Goal: Task Accomplishment & Management: Manage account settings

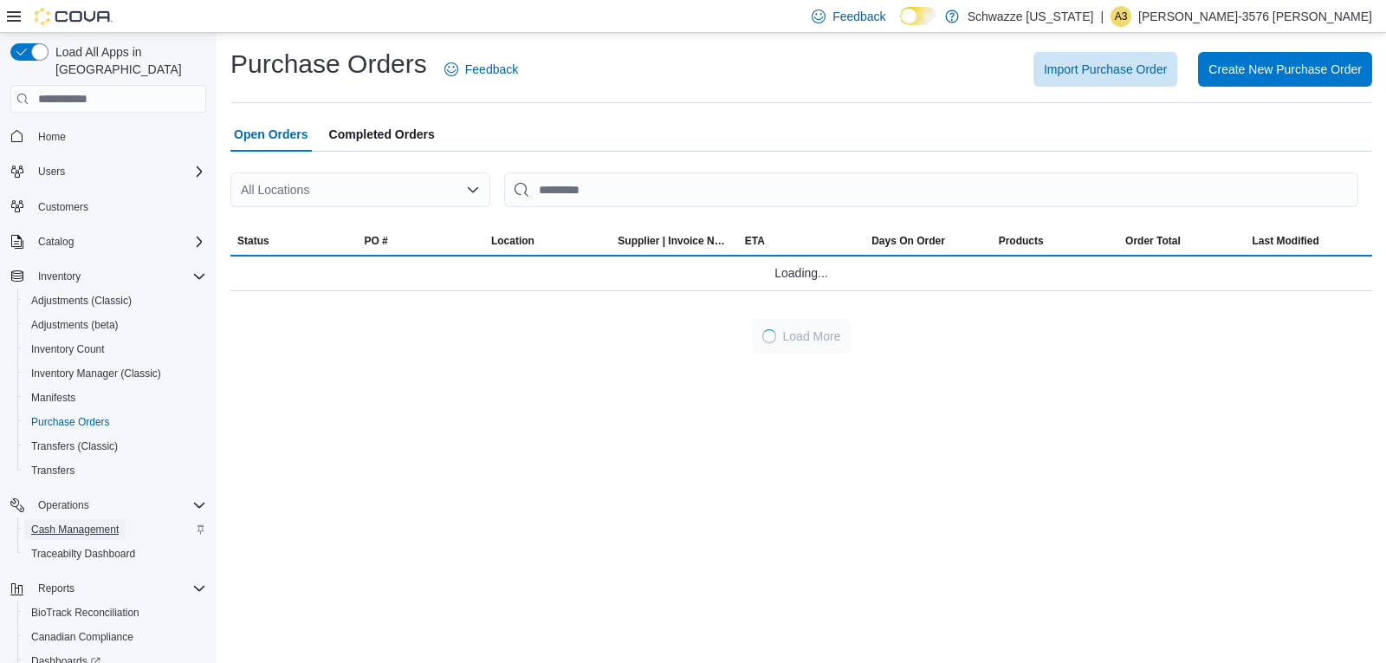
click at [106, 522] on span "Cash Management" at bounding box center [75, 529] width 88 height 14
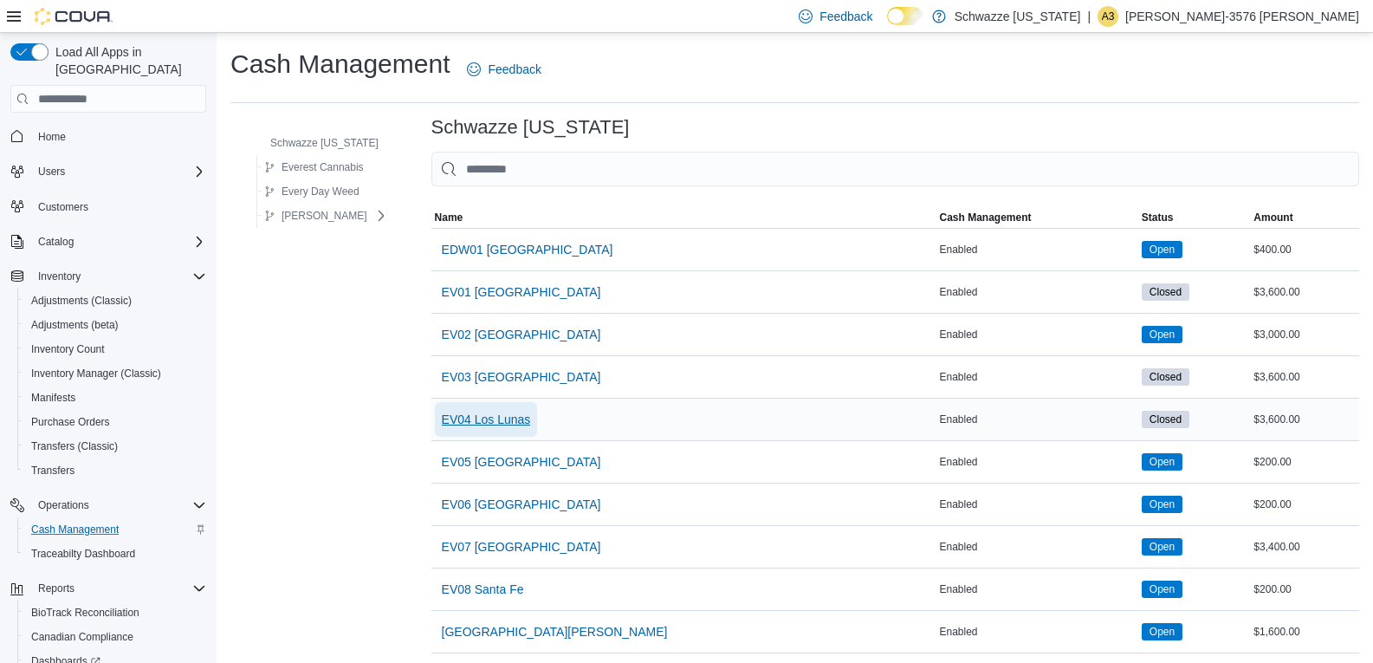
click at [489, 420] on span "EV04 Los Lunas" at bounding box center [486, 419] width 89 height 17
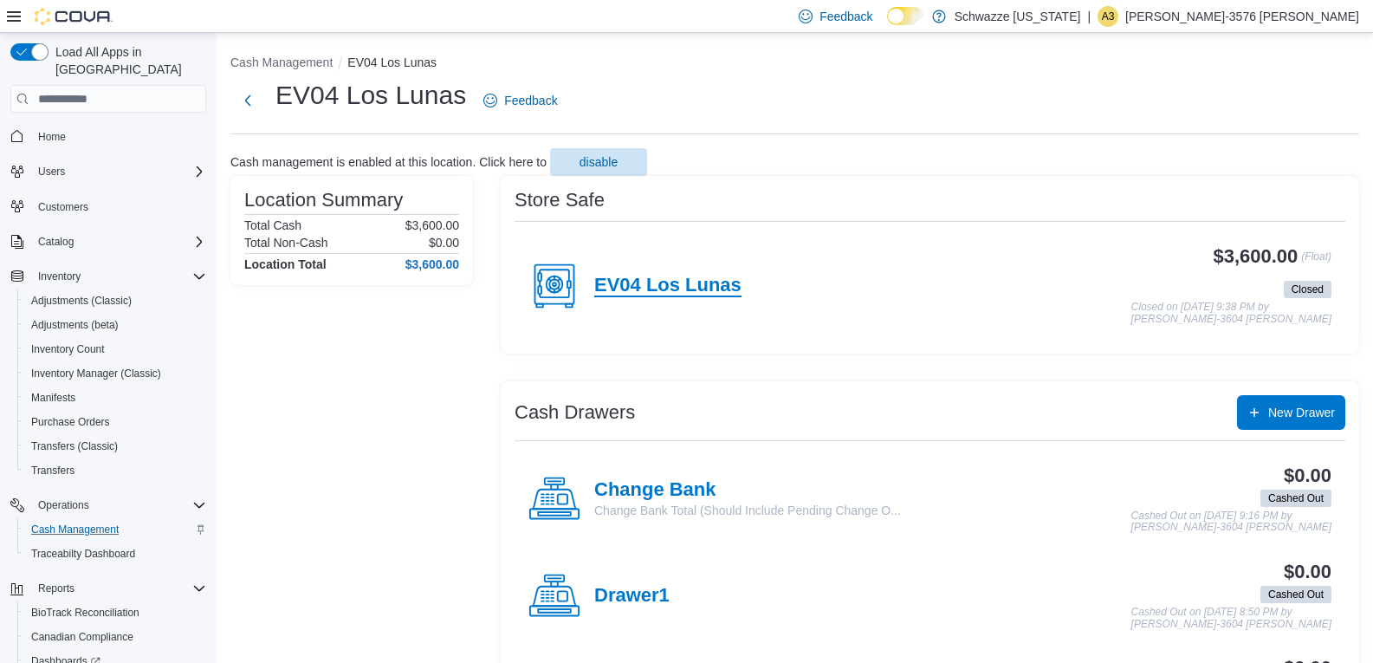
click at [651, 276] on h4 "EV04 Los Lunas" at bounding box center [667, 286] width 147 height 23
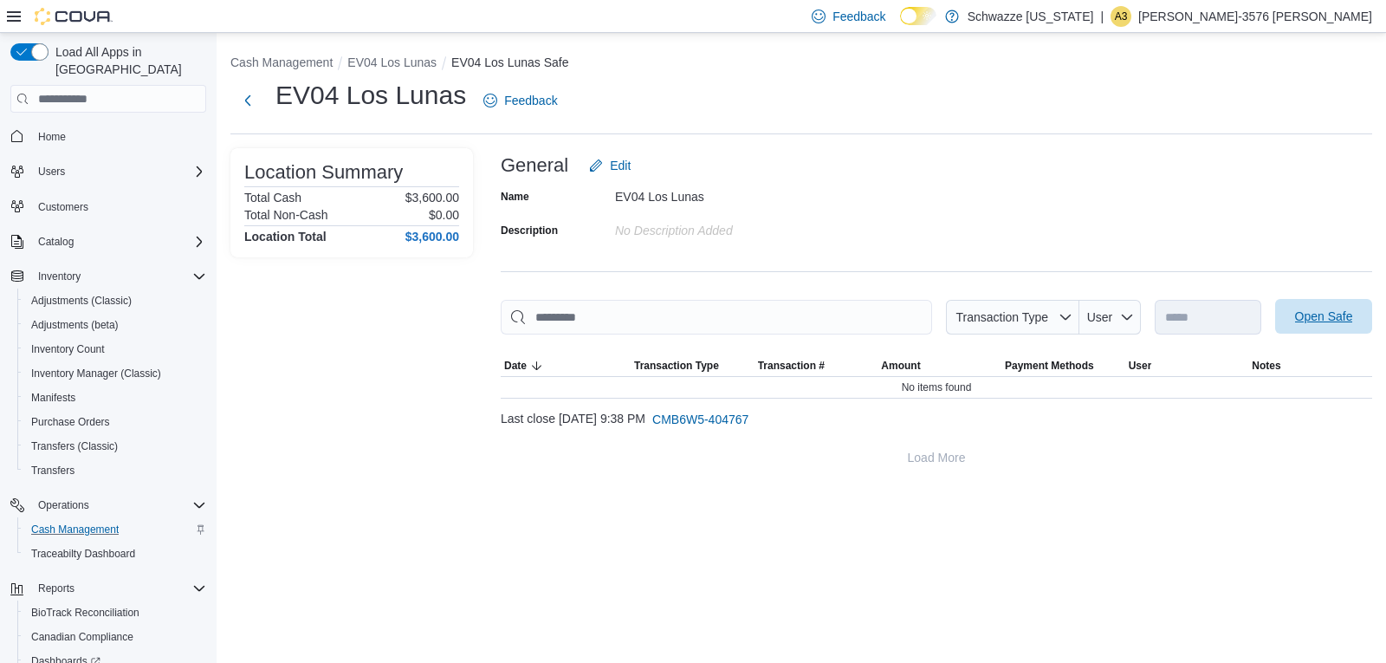
click at [1337, 307] on span "Open Safe" at bounding box center [1324, 316] width 76 height 35
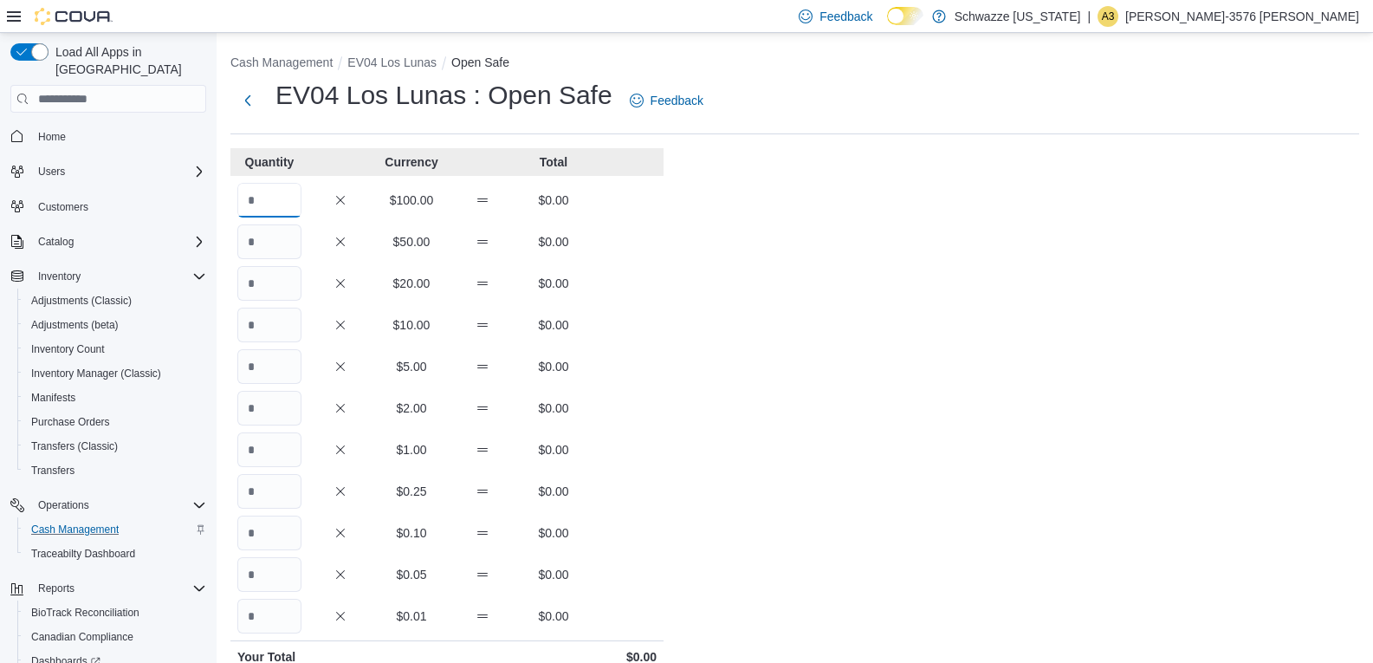
click at [273, 207] on input "Quantity" at bounding box center [269, 200] width 64 height 35
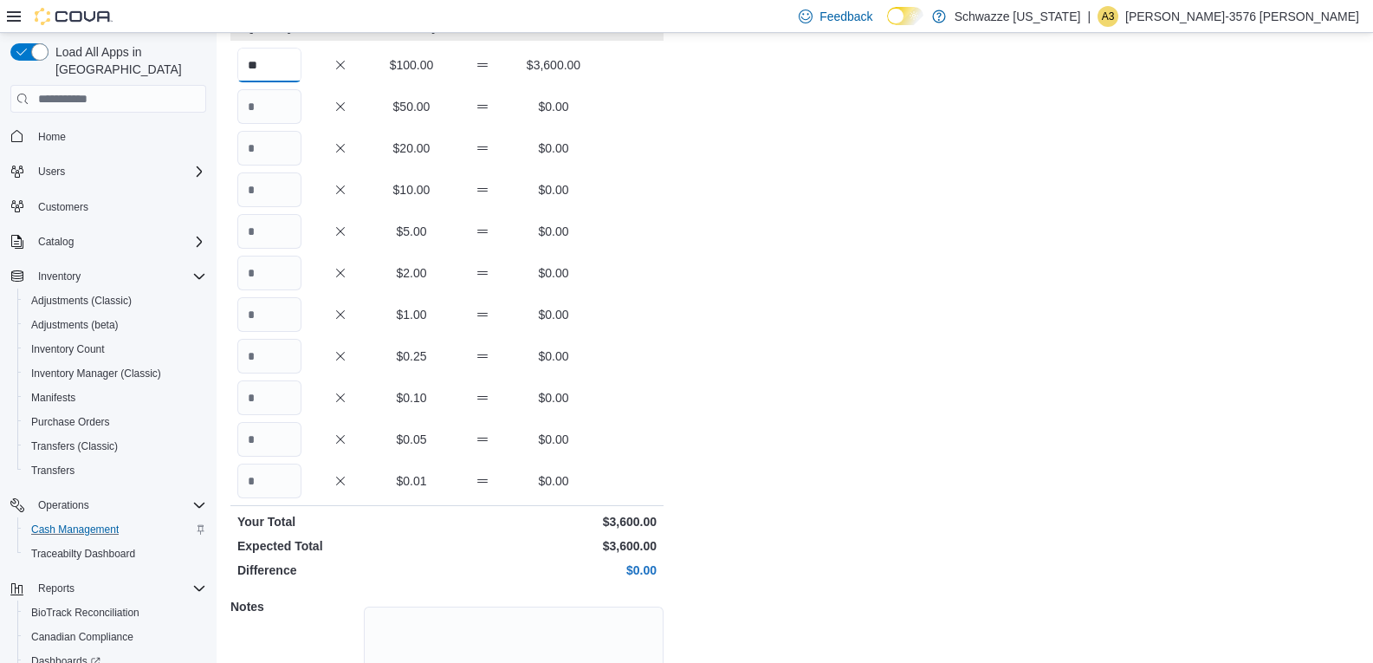
scroll to position [274, 0]
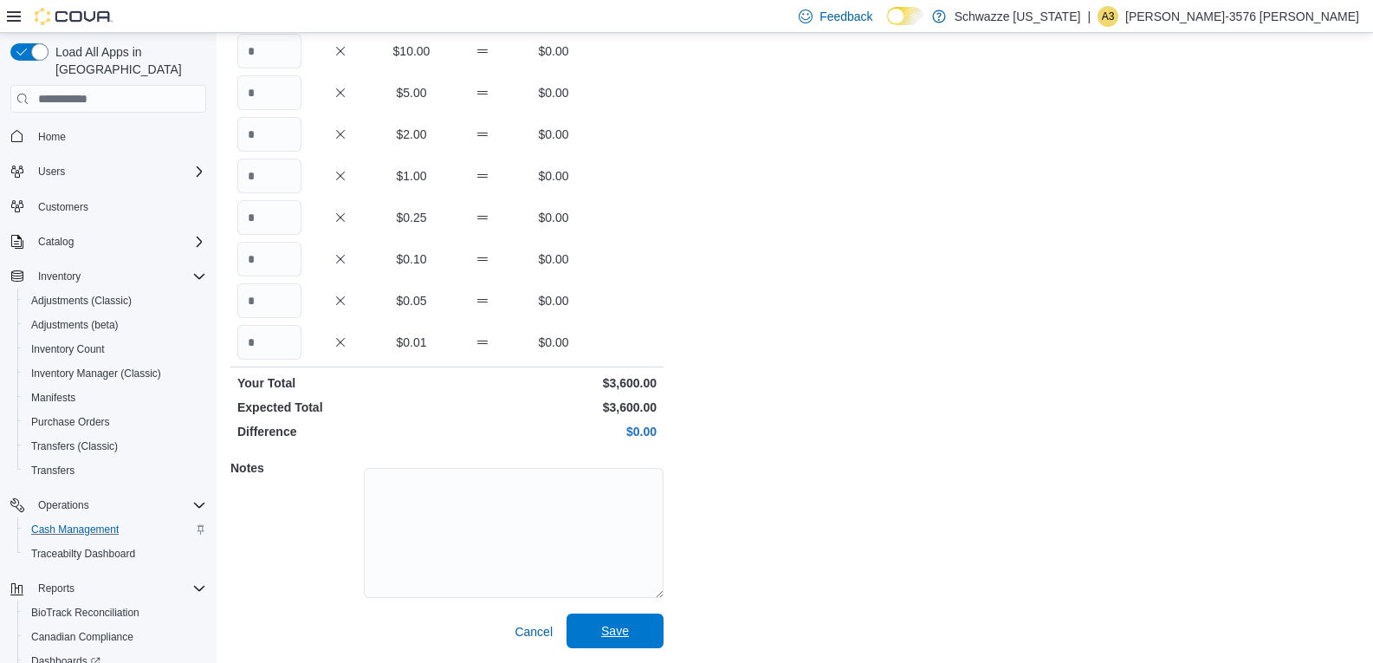
type input "**"
click at [593, 625] on span "Save" at bounding box center [615, 630] width 76 height 35
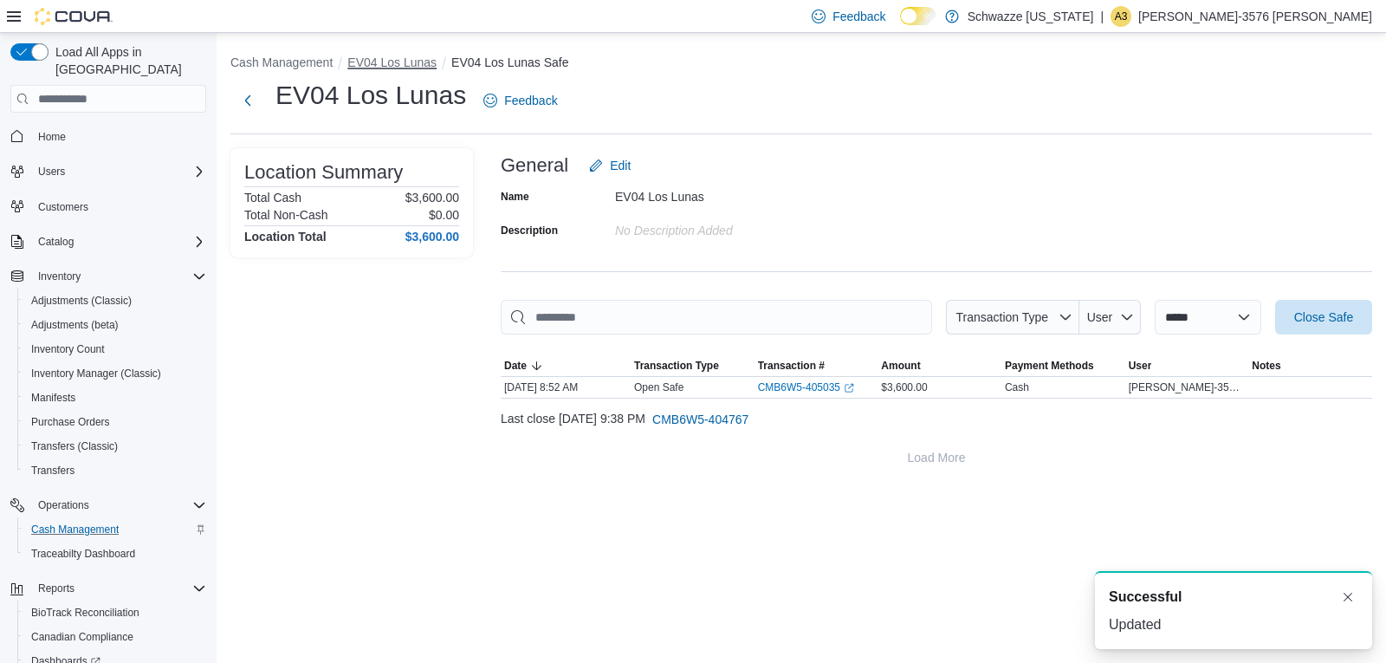
click at [377, 62] on button "EV04 Los Lunas" at bounding box center [391, 62] width 89 height 14
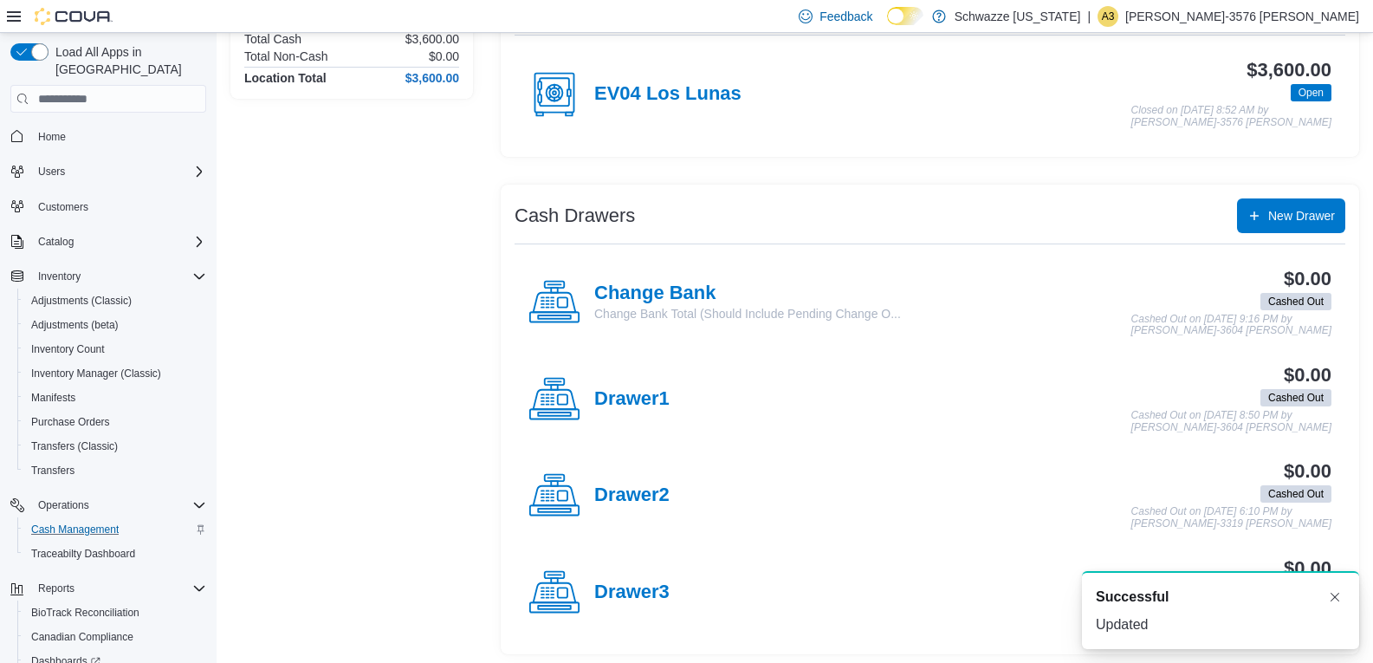
scroll to position [191, 0]
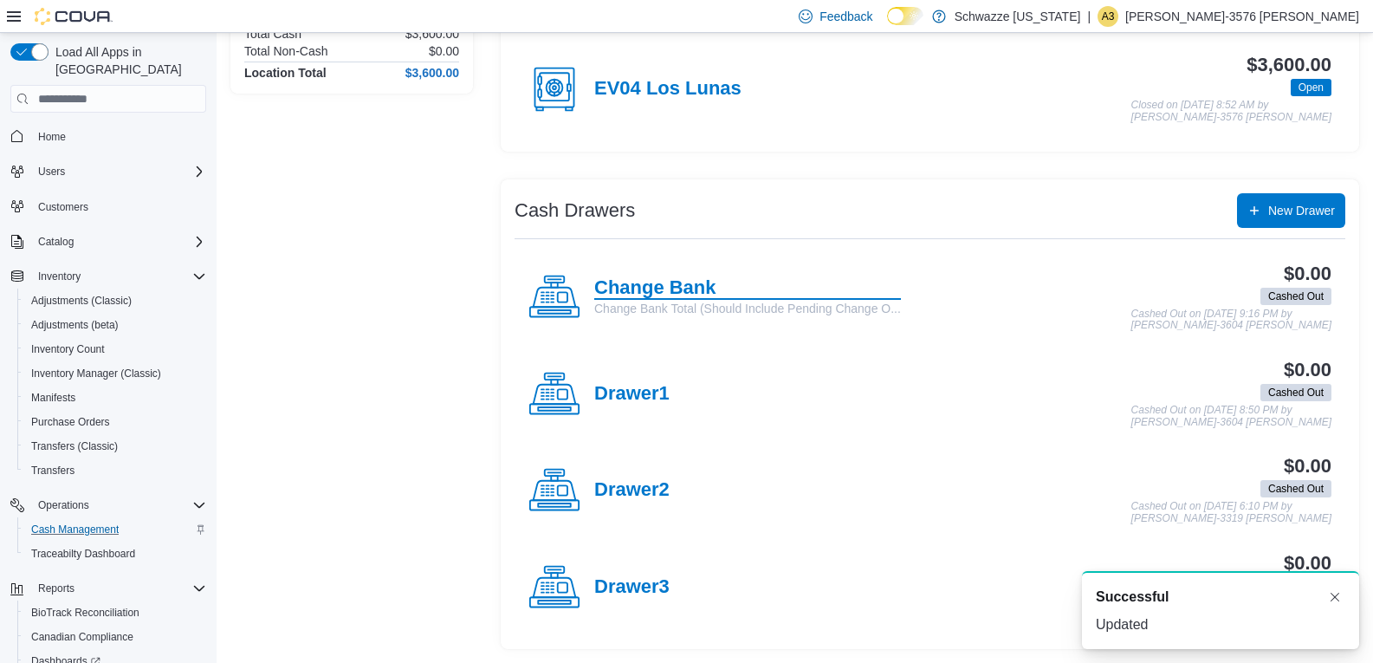
click at [633, 288] on h4 "Change Bank" at bounding box center [747, 288] width 307 height 23
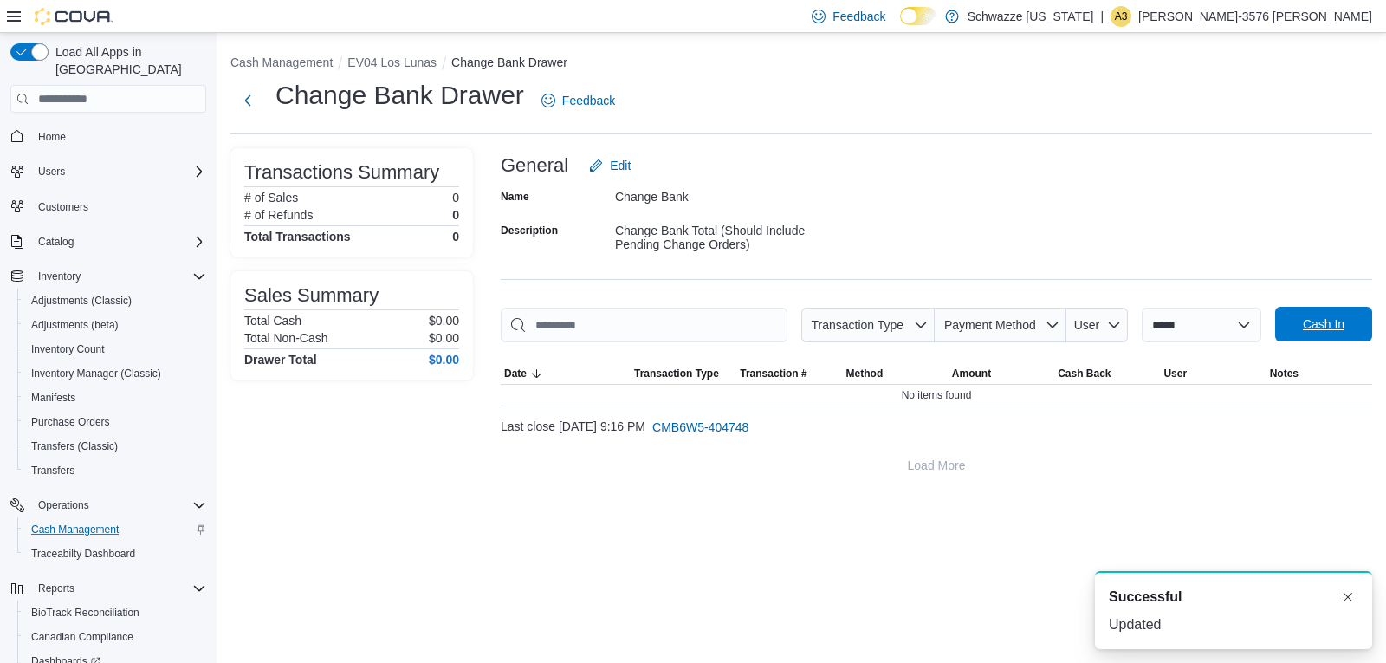
click at [1322, 330] on span "Cash In" at bounding box center [1324, 323] width 42 height 17
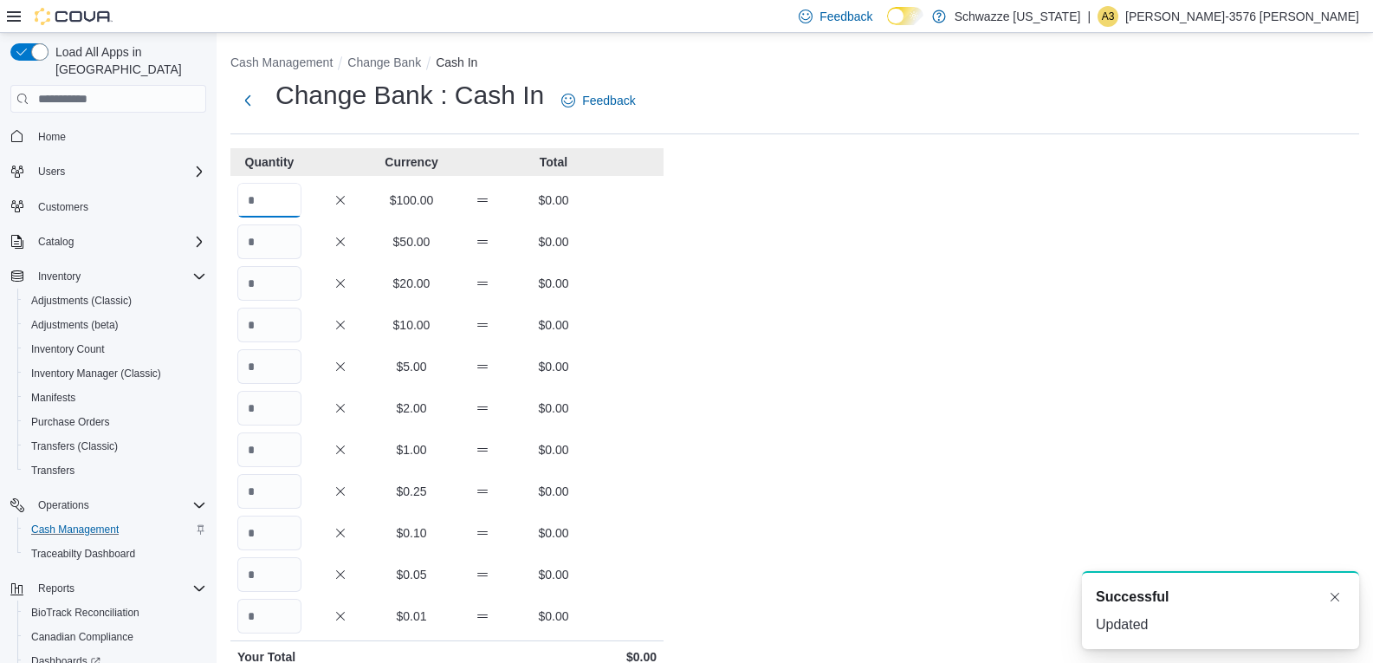
click at [277, 194] on input "Quantity" at bounding box center [269, 200] width 64 height 35
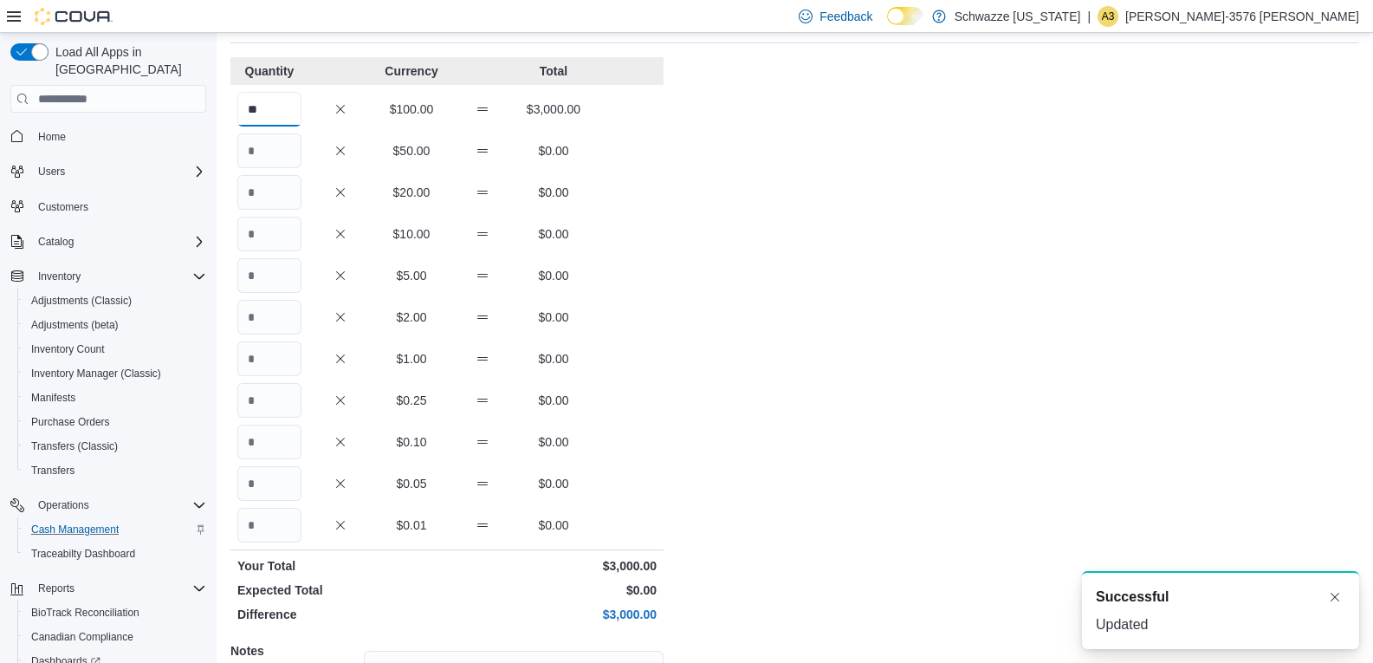
scroll to position [274, 0]
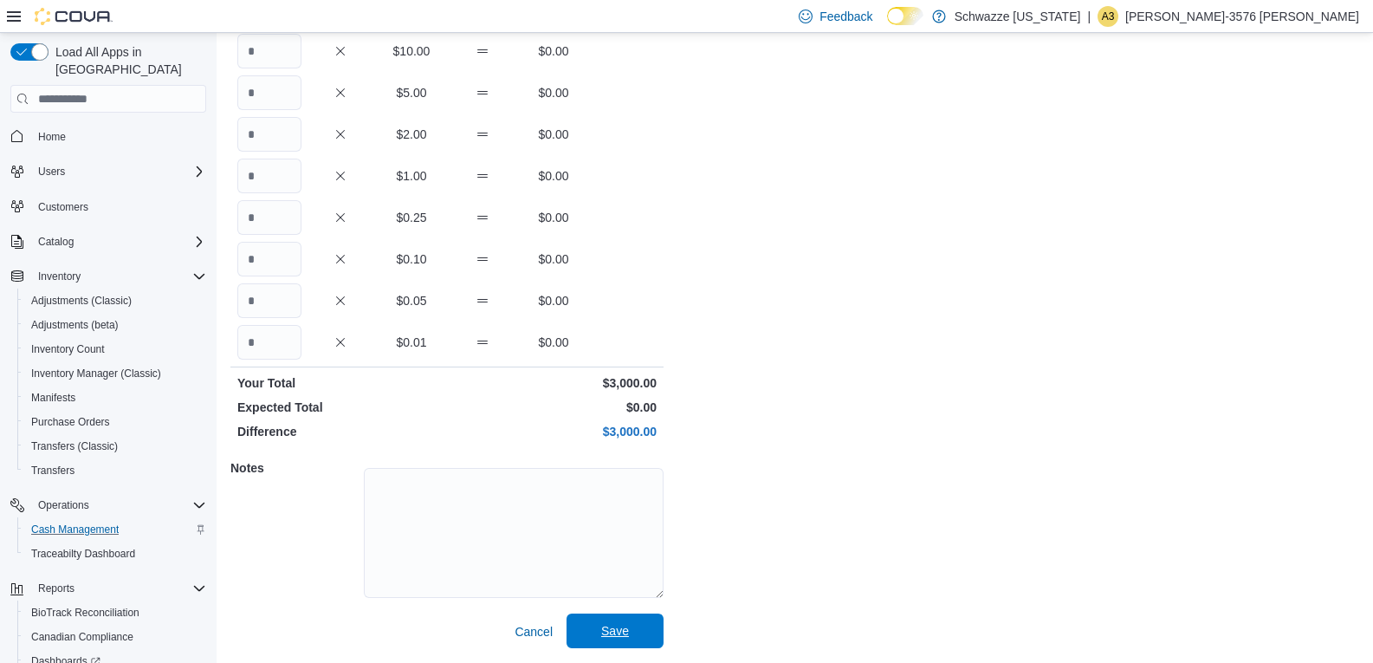
type input "**"
click at [596, 619] on span "Save" at bounding box center [615, 630] width 76 height 35
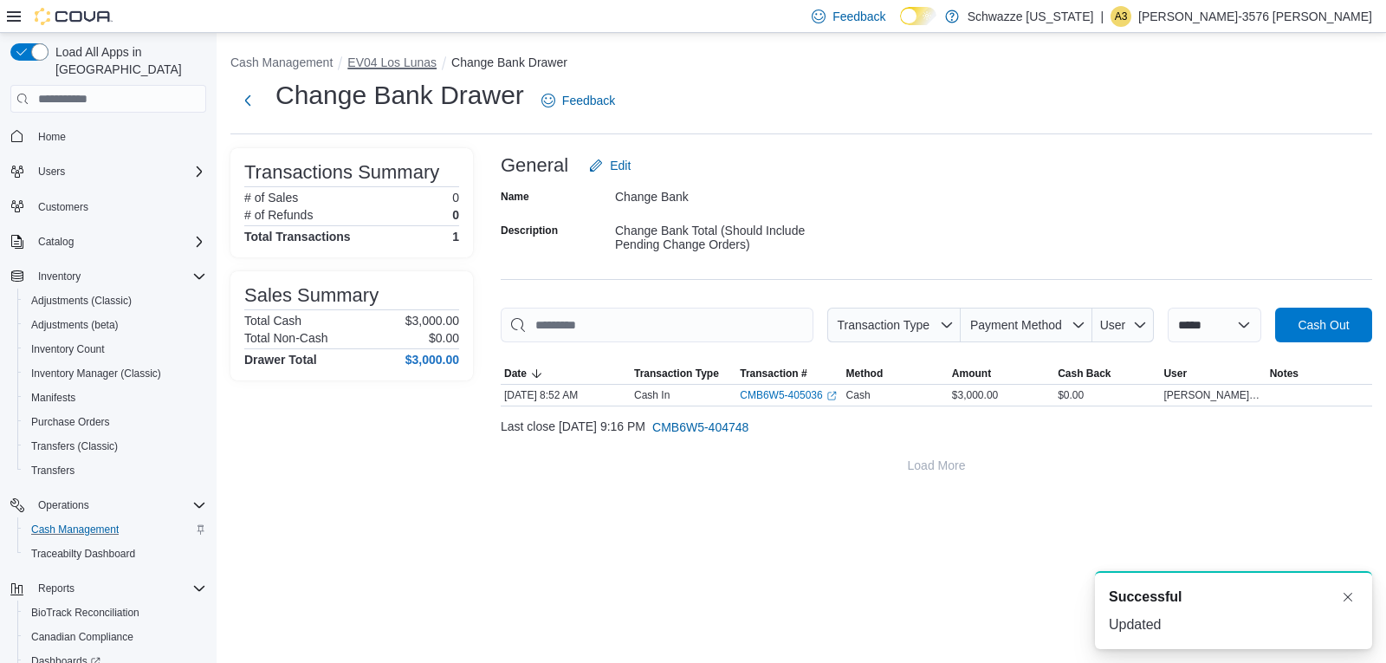
click at [393, 62] on button "EV04 Los Lunas" at bounding box center [391, 62] width 89 height 14
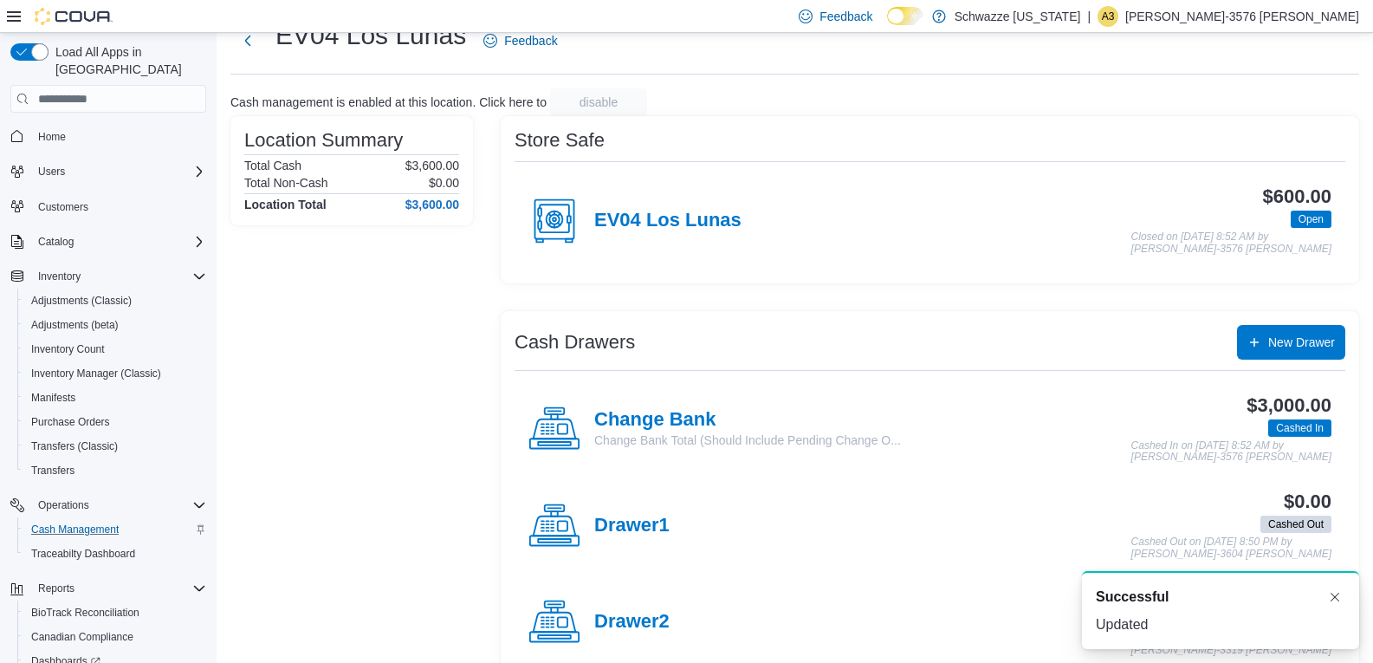
scroll to position [191, 0]
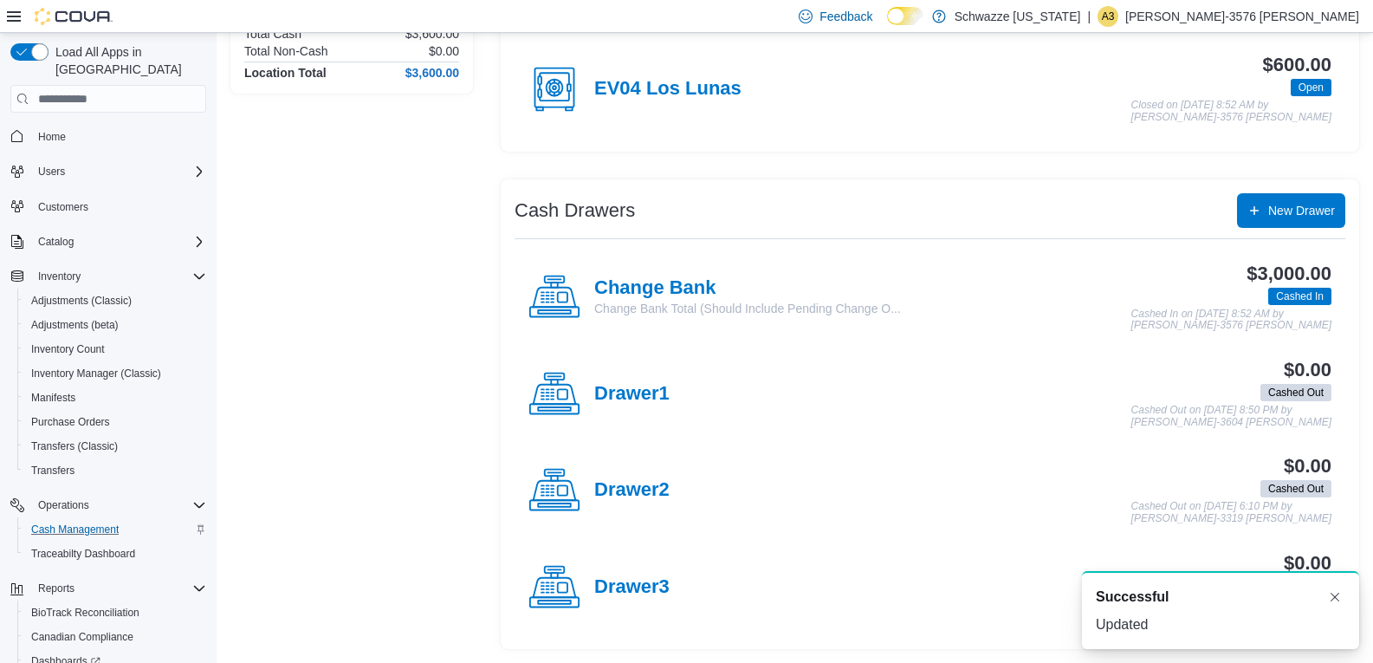
drag, startPoint x: 660, startPoint y: 413, endPoint x: 655, endPoint y: 398, distance: 16.4
click at [657, 401] on div "Drawer1" at bounding box center [599, 394] width 141 height 52
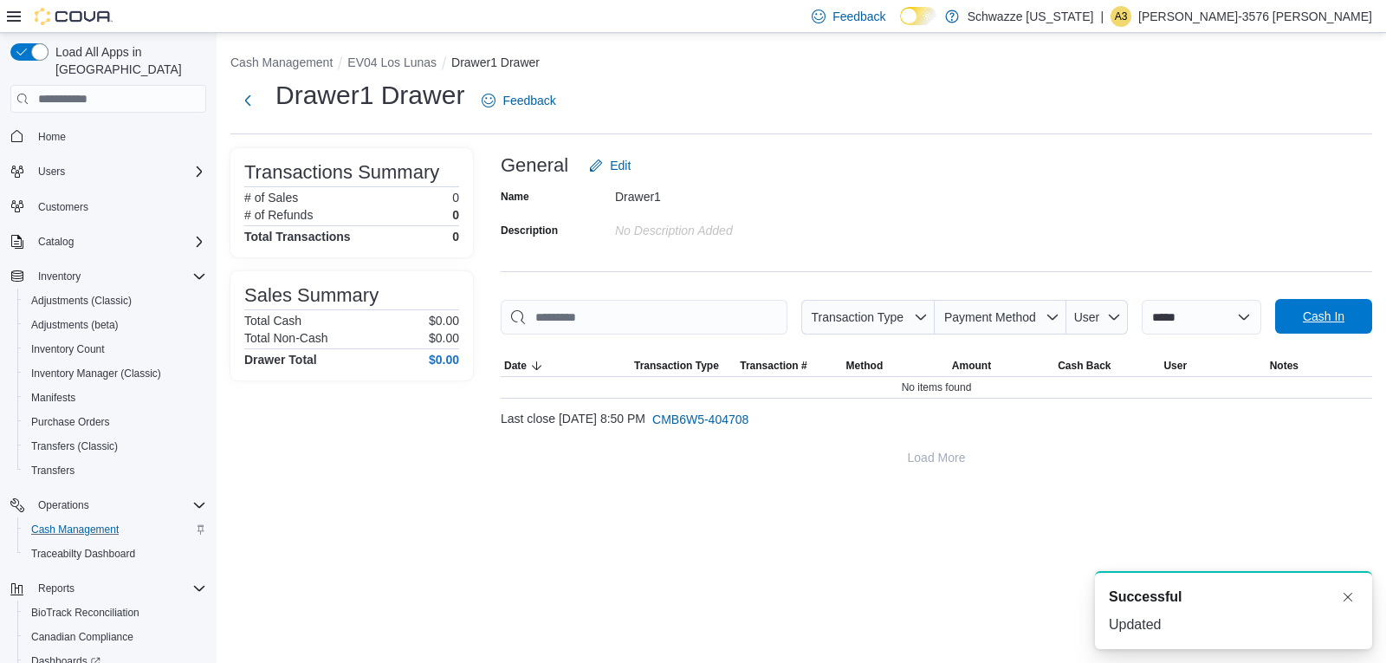
click at [1350, 328] on span "Cash In" at bounding box center [1324, 316] width 76 height 35
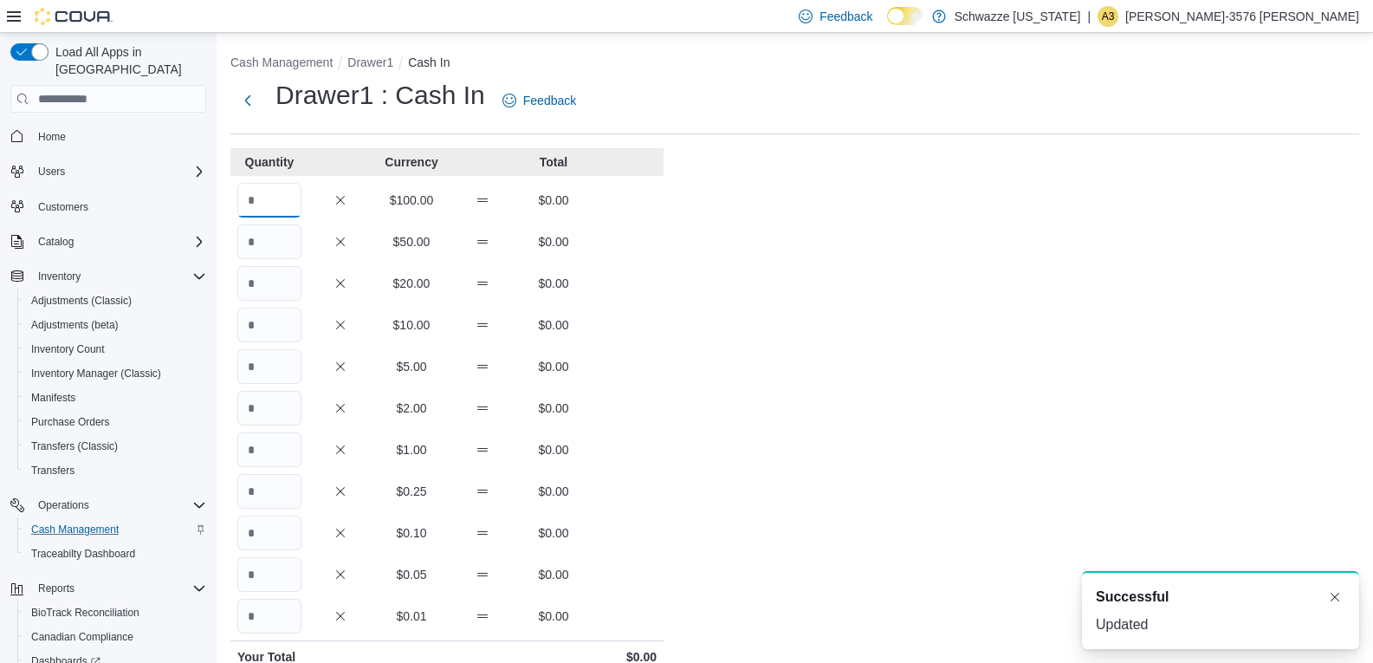
click at [300, 203] on input "Quantity" at bounding box center [269, 200] width 64 height 35
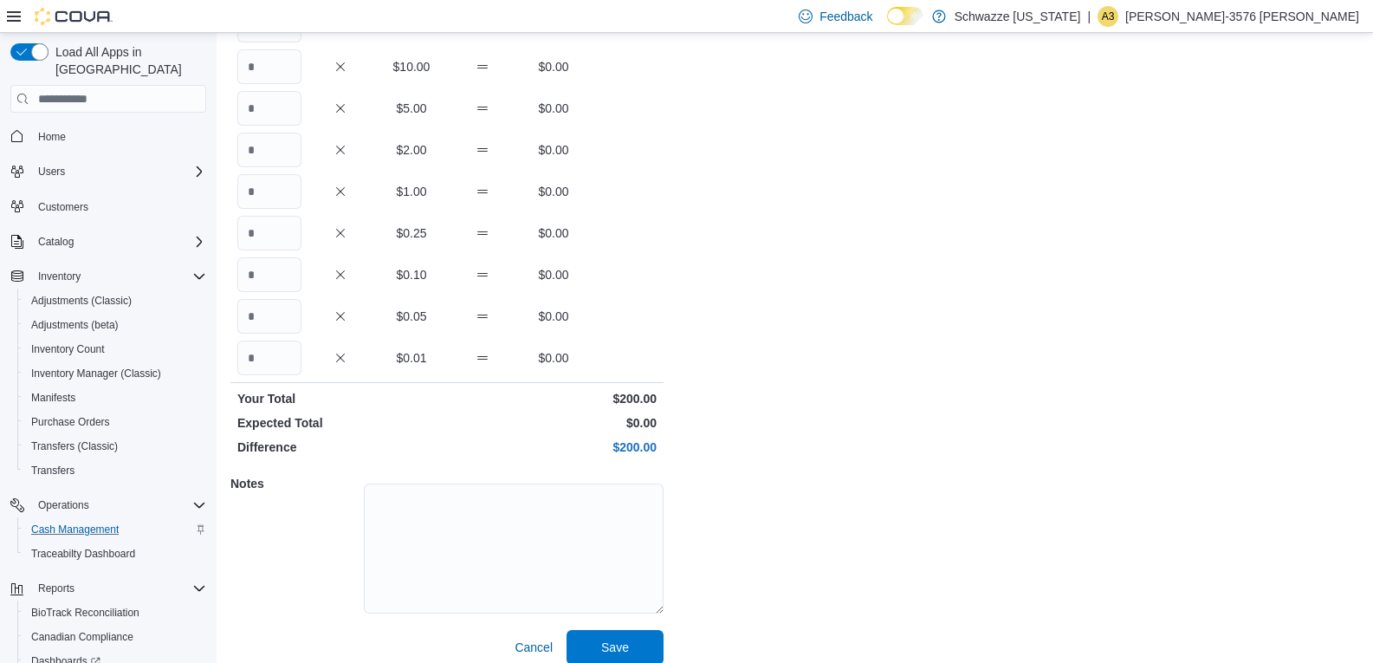
scroll to position [274, 0]
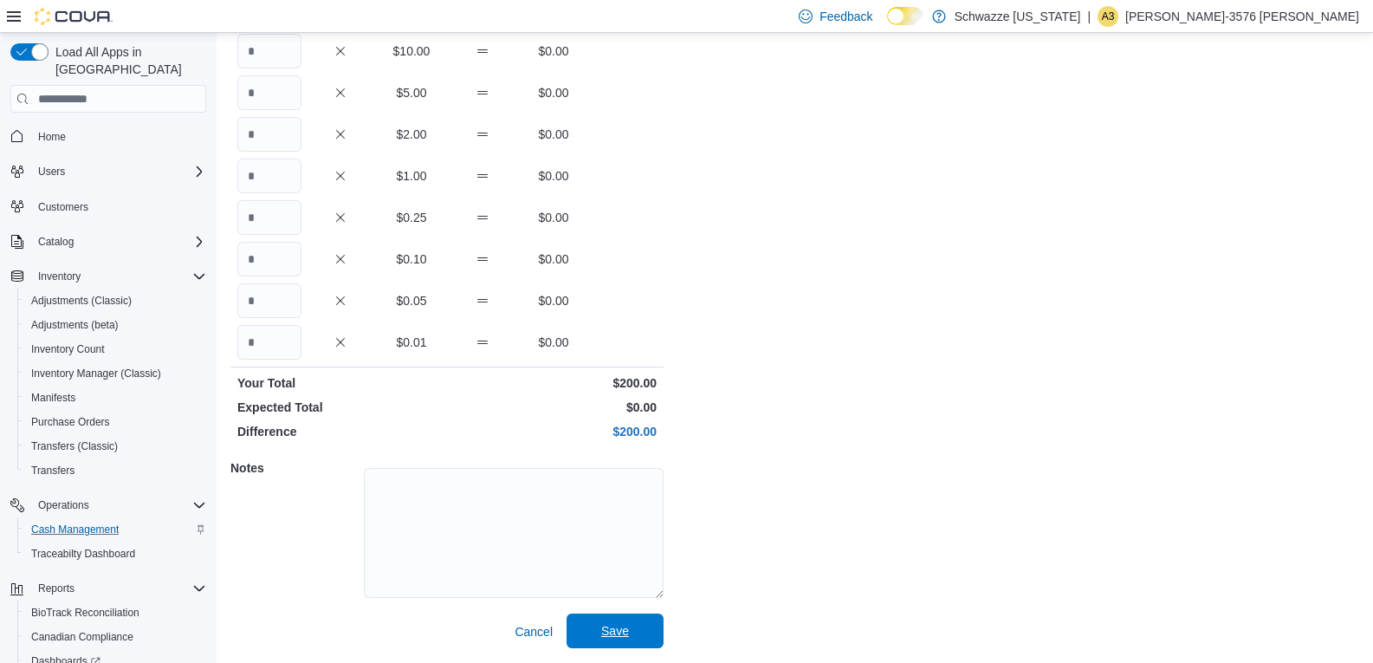
type input "*"
click at [613, 644] on span "Save" at bounding box center [615, 630] width 76 height 35
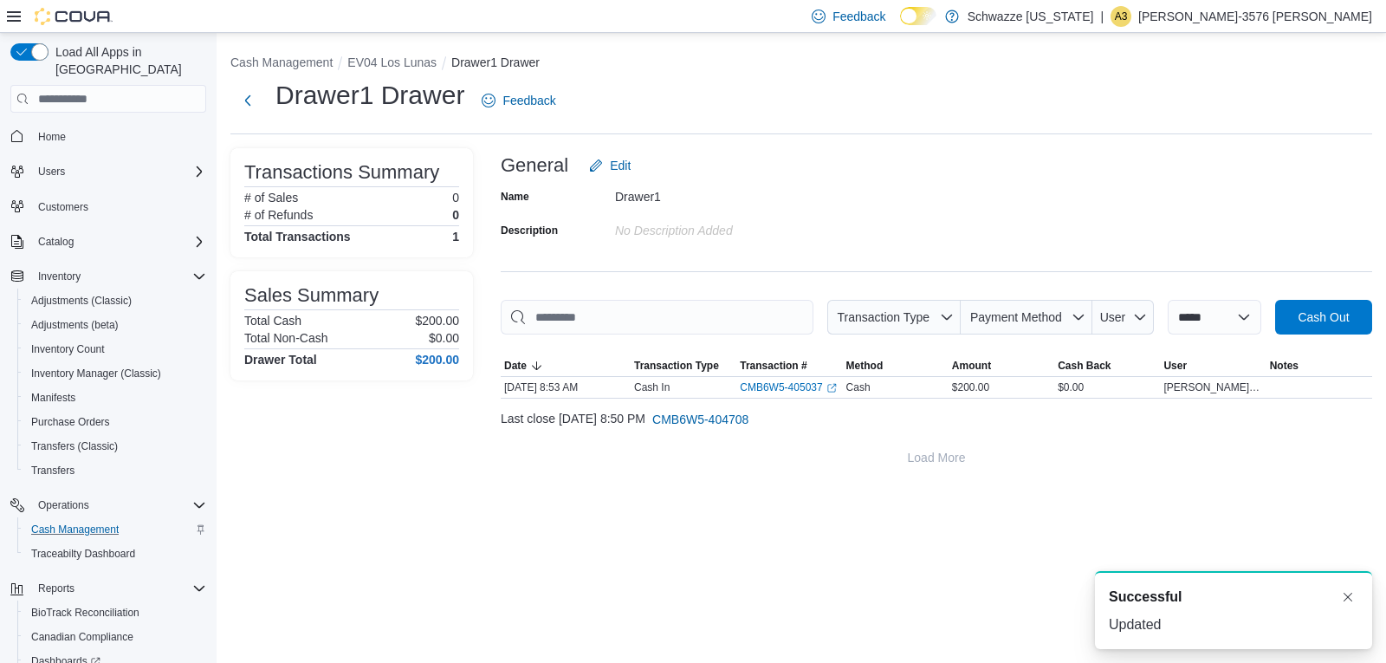
click at [364, 54] on div "**********" at bounding box center [802, 261] width 1170 height 456
click at [366, 67] on button "EV04 Los Lunas" at bounding box center [391, 62] width 89 height 14
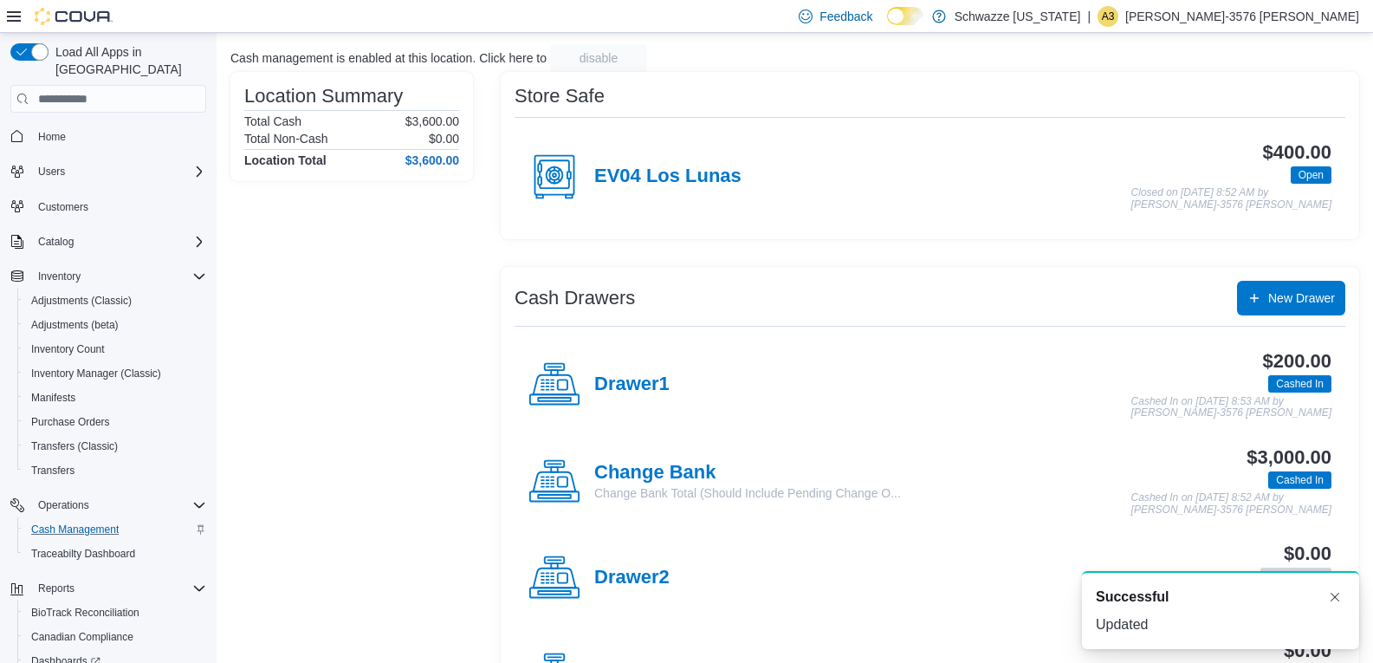
scroll to position [191, 0]
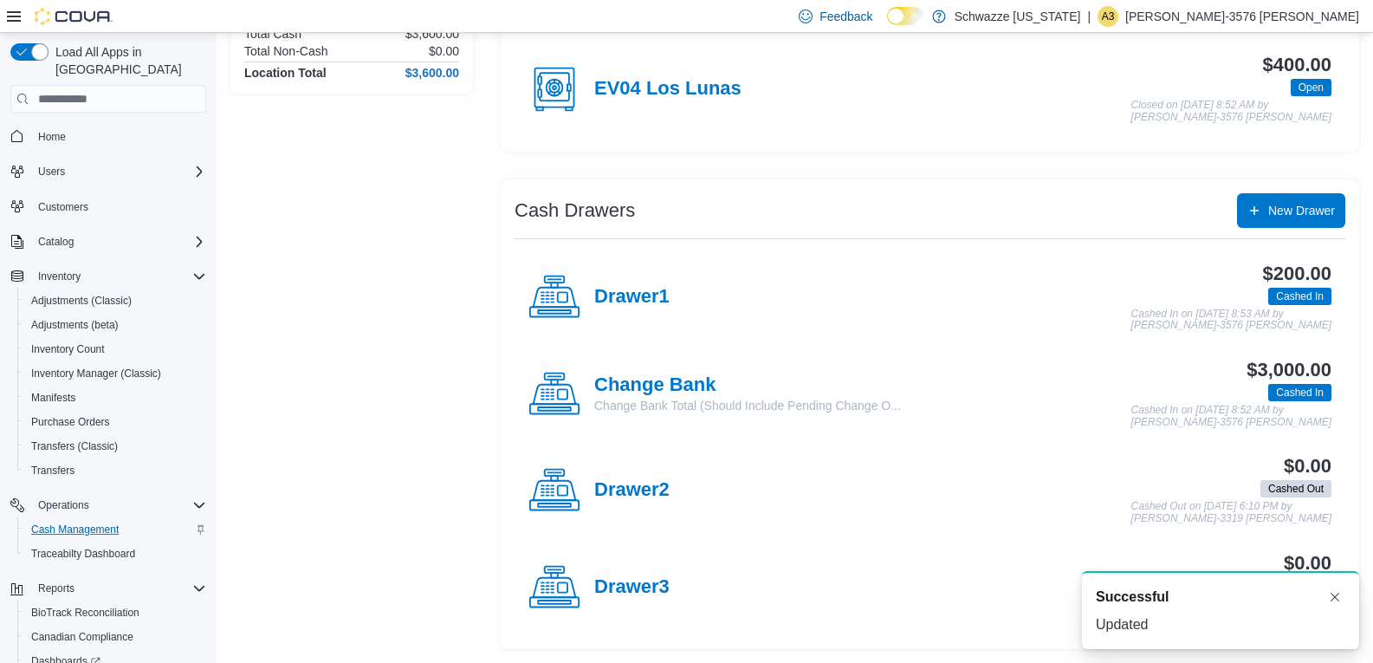
click at [631, 476] on div "Drawer2" at bounding box center [599, 490] width 141 height 52
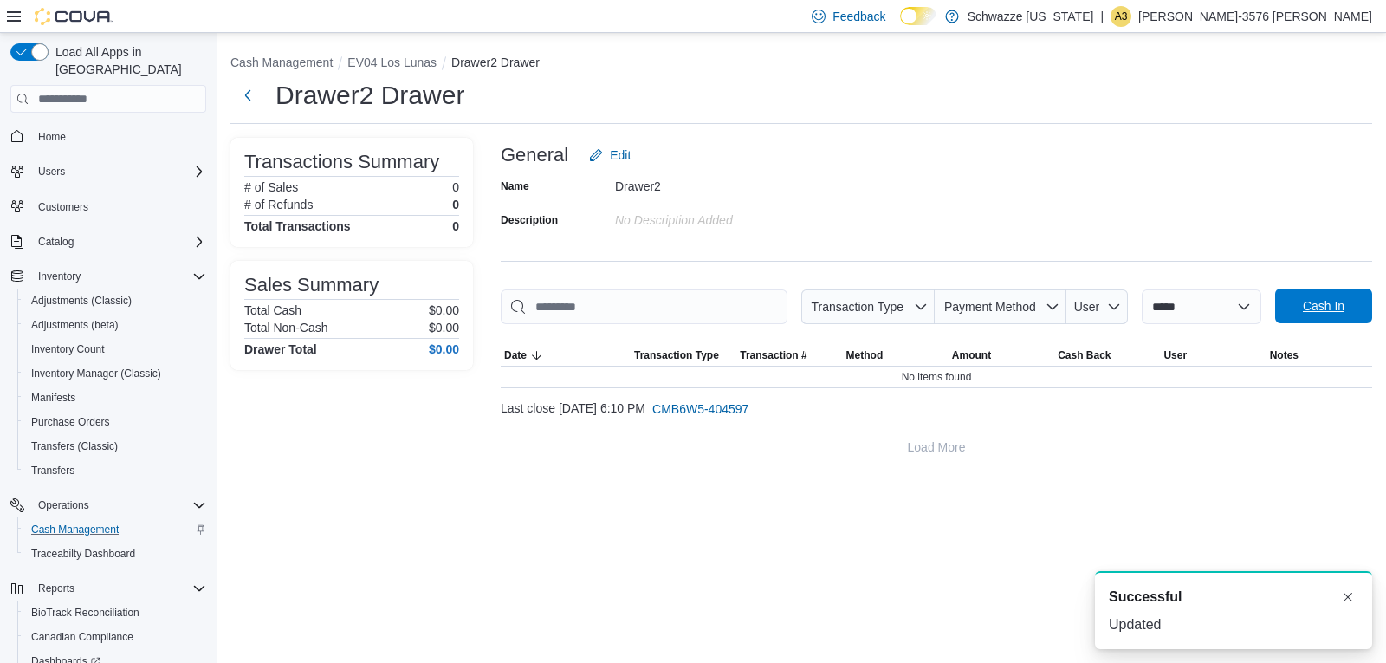
click at [1343, 298] on div "**********" at bounding box center [937, 301] width 872 height 327
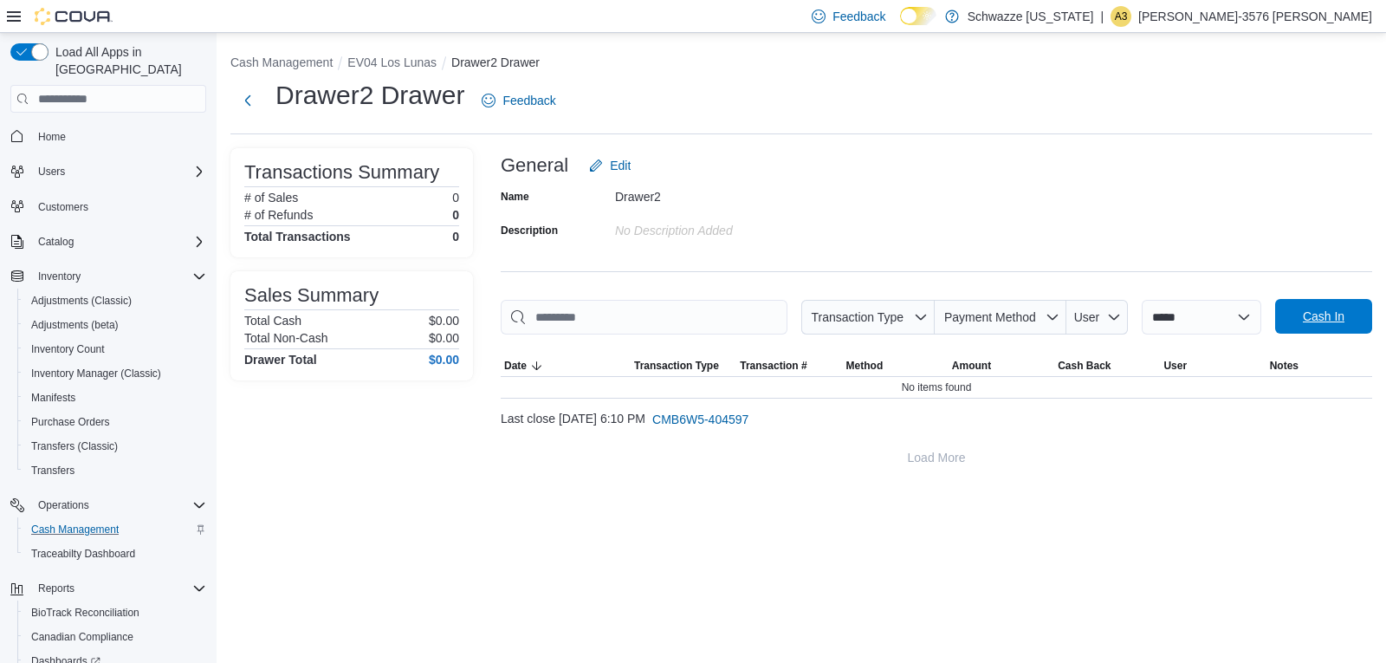
click at [1317, 313] on span "Cash In" at bounding box center [1324, 316] width 42 height 17
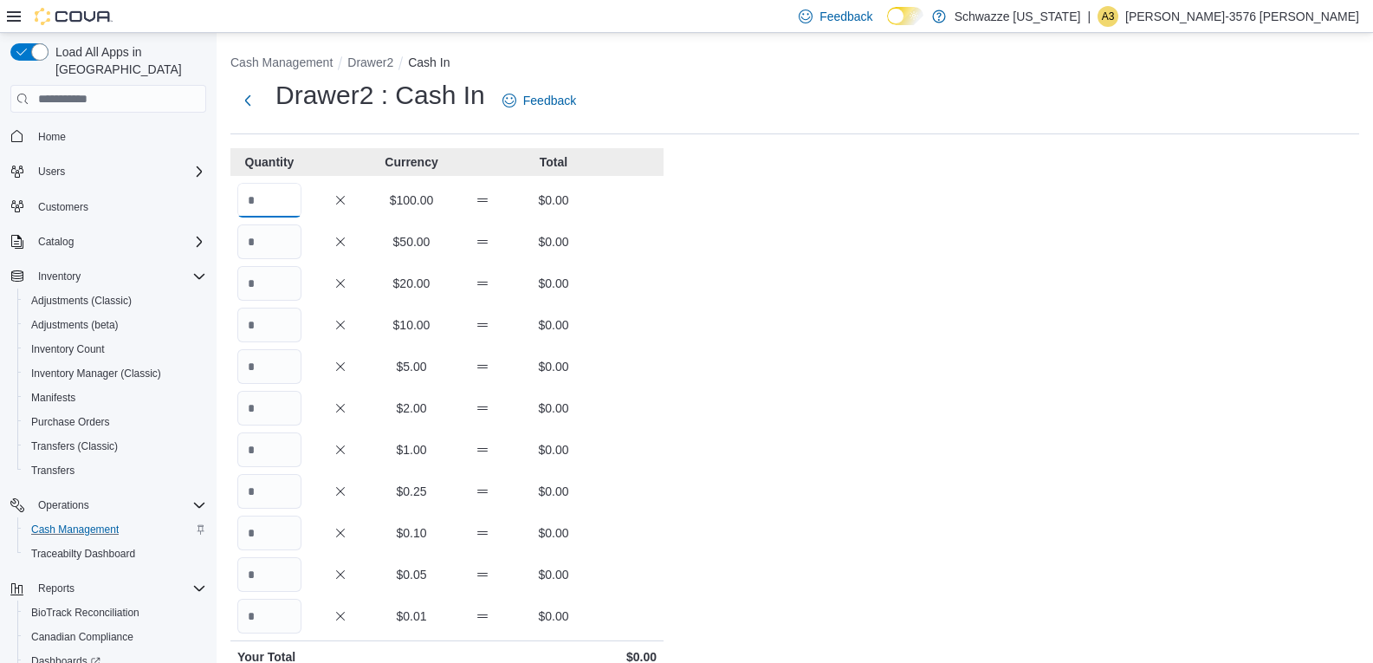
click at [278, 198] on input "Quantity" at bounding box center [269, 200] width 64 height 35
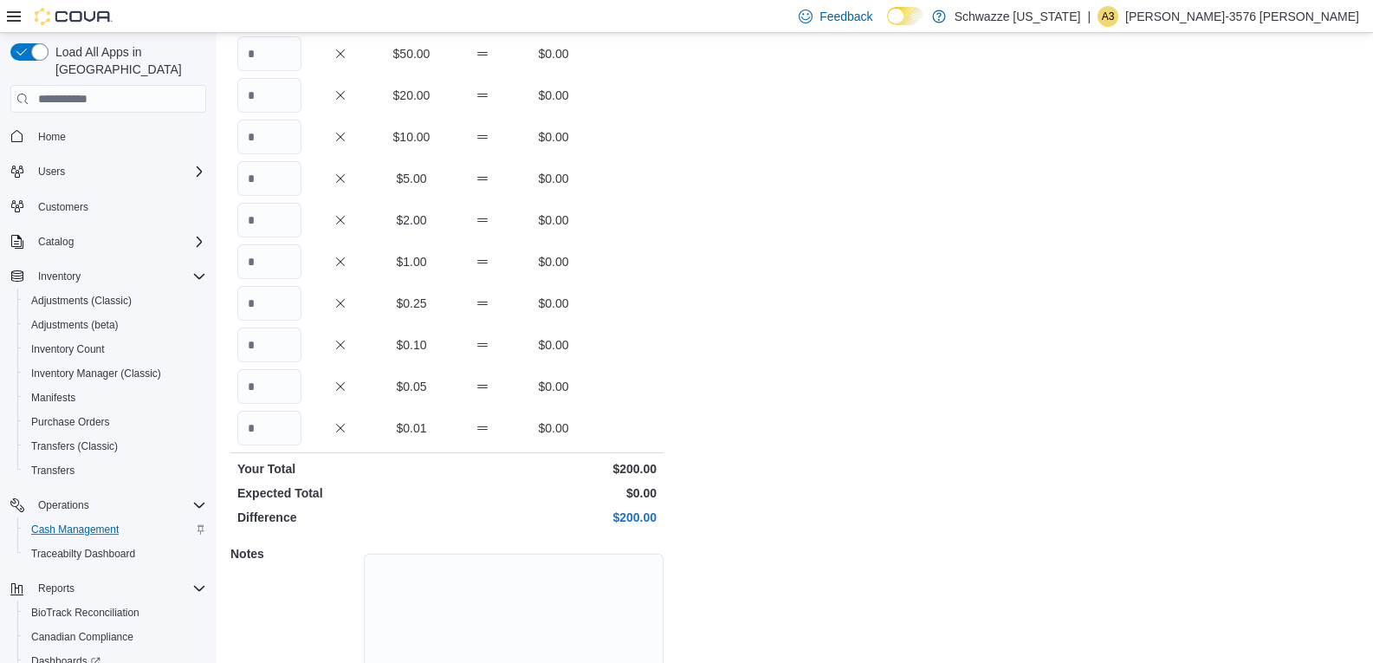
scroll to position [274, 0]
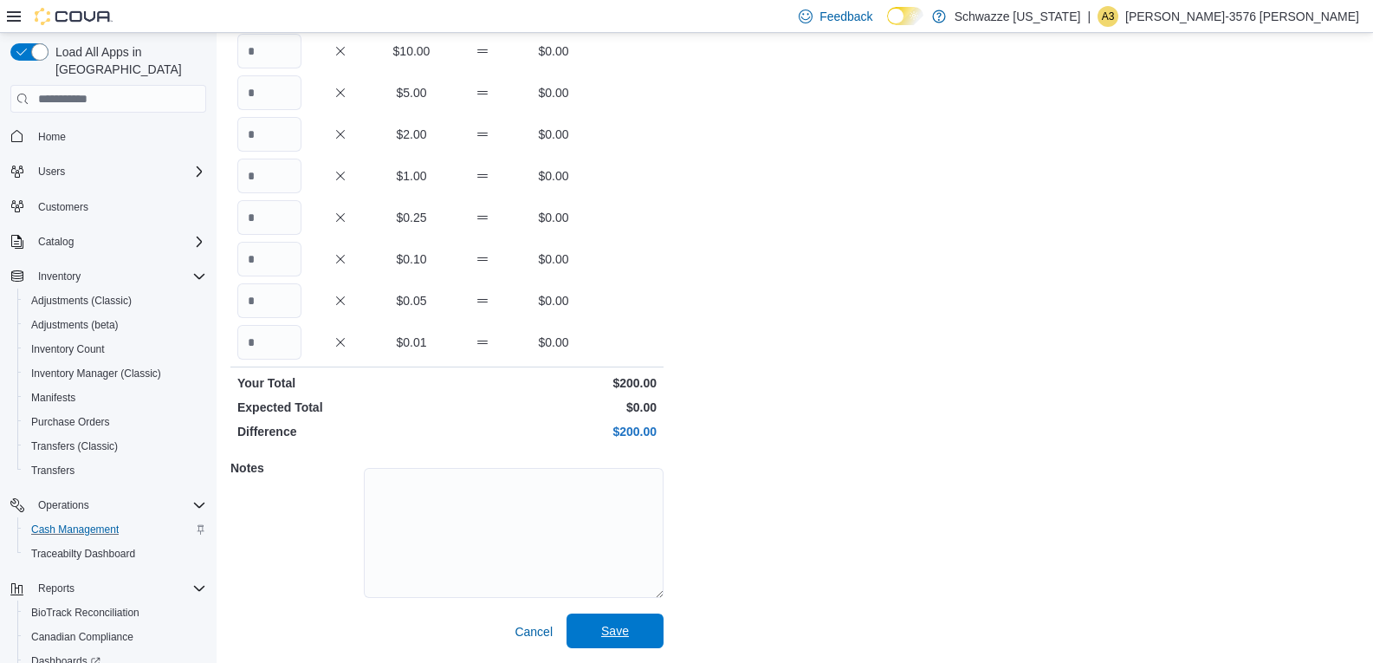
type input "*"
click at [616, 633] on span "Save" at bounding box center [615, 630] width 28 height 17
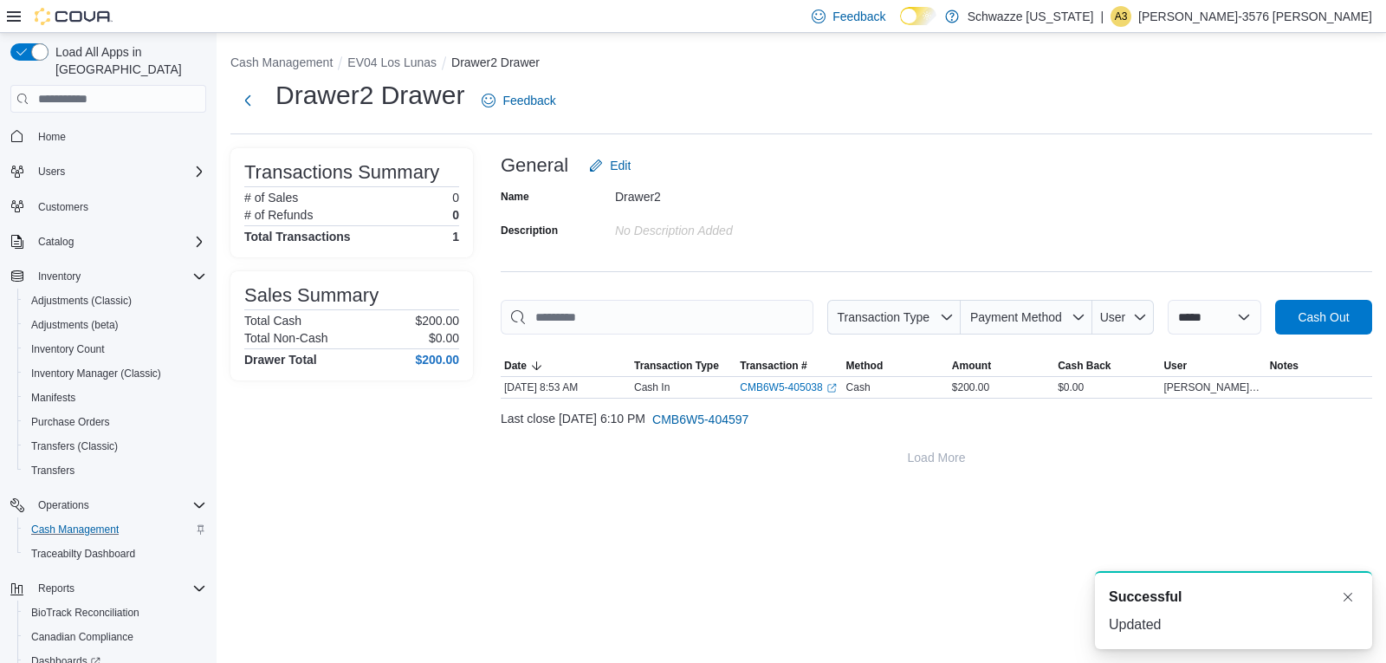
click at [382, 73] on ol "Cash Management EV04 Los Lunas Drawer2 Drawer" at bounding box center [801, 64] width 1142 height 21
click at [387, 66] on button "EV04 Los Lunas" at bounding box center [391, 62] width 89 height 14
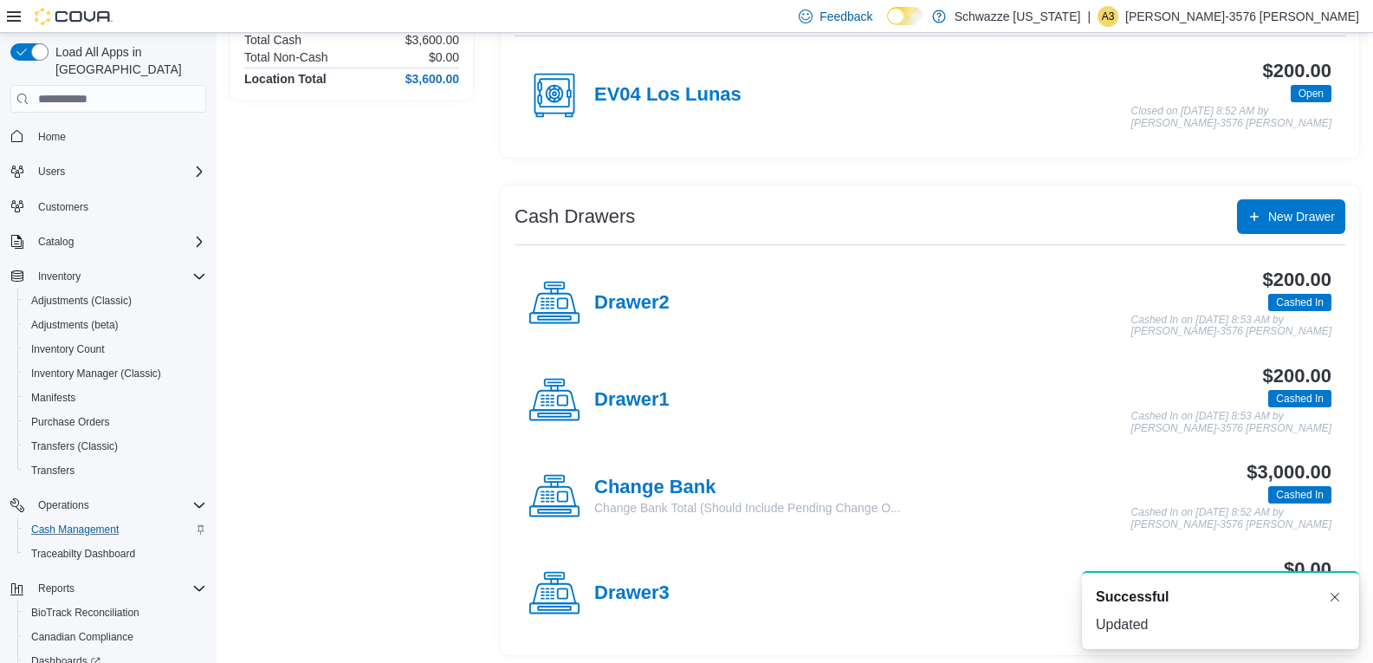
scroll to position [191, 0]
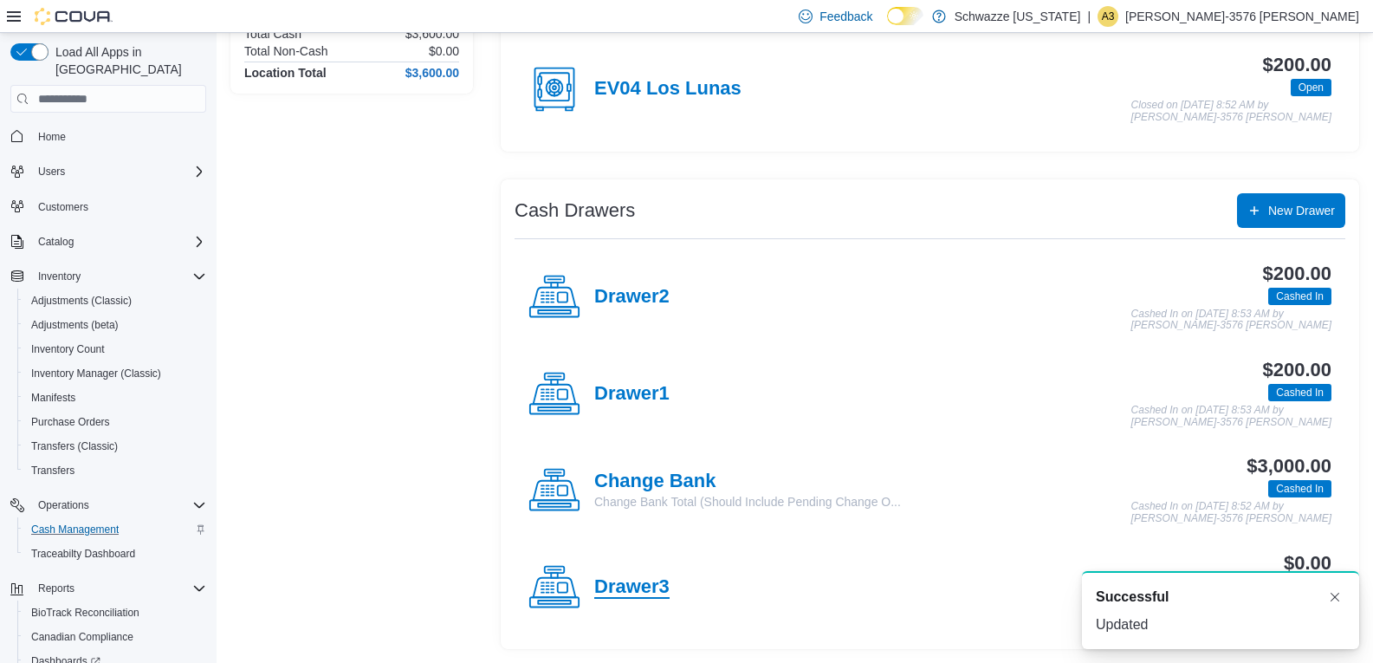
click at [642, 580] on h4 "Drawer3" at bounding box center [631, 587] width 75 height 23
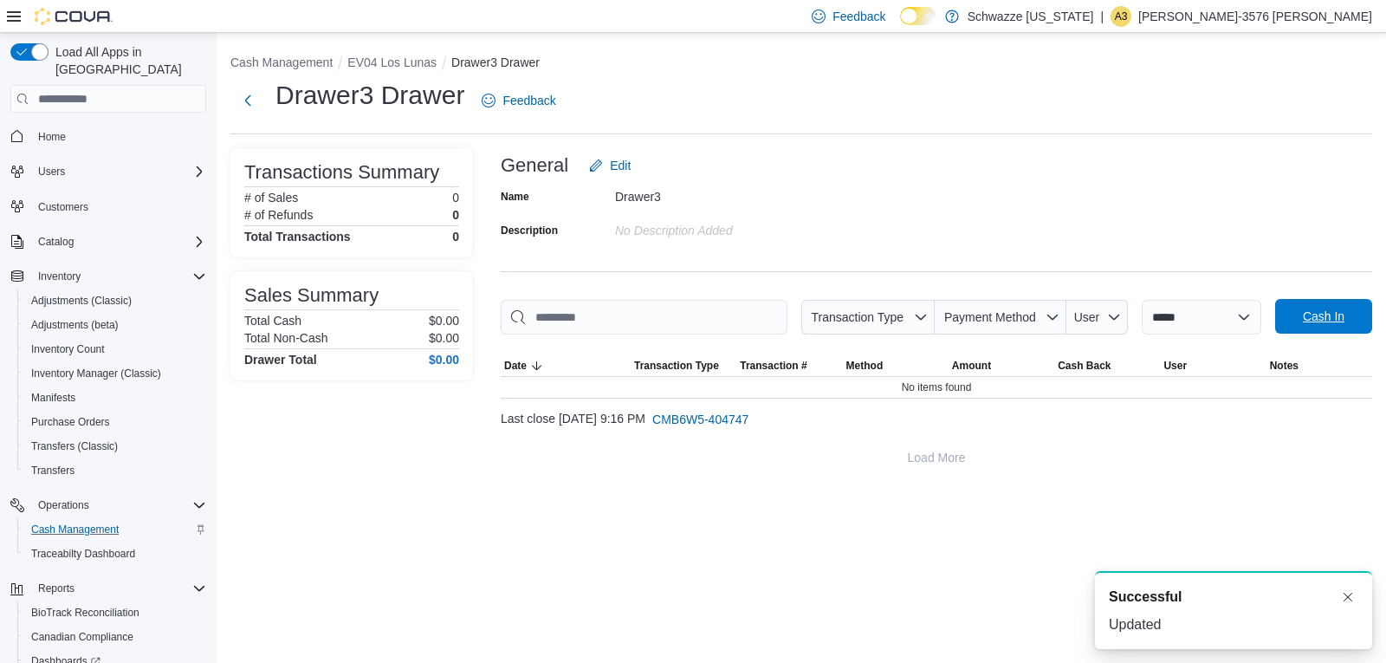
click at [1285, 314] on button "Cash In" at bounding box center [1323, 316] width 97 height 35
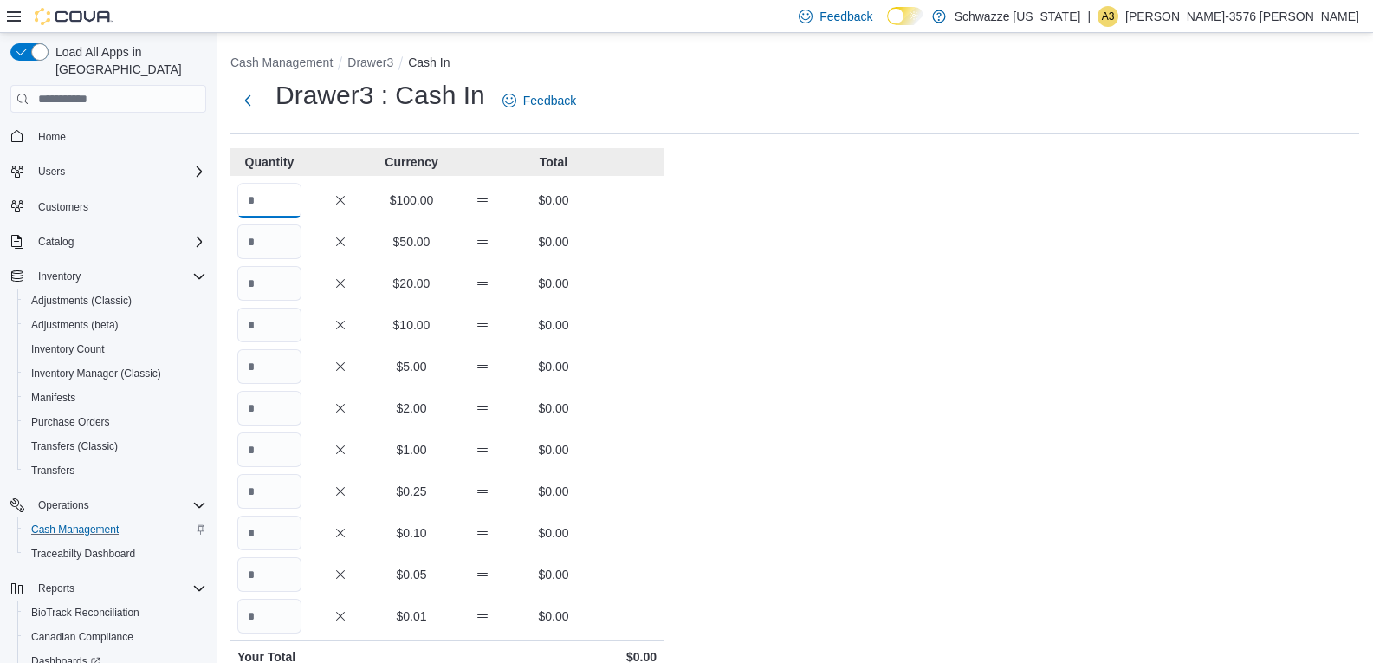
click at [252, 196] on input "Quantity" at bounding box center [269, 200] width 64 height 35
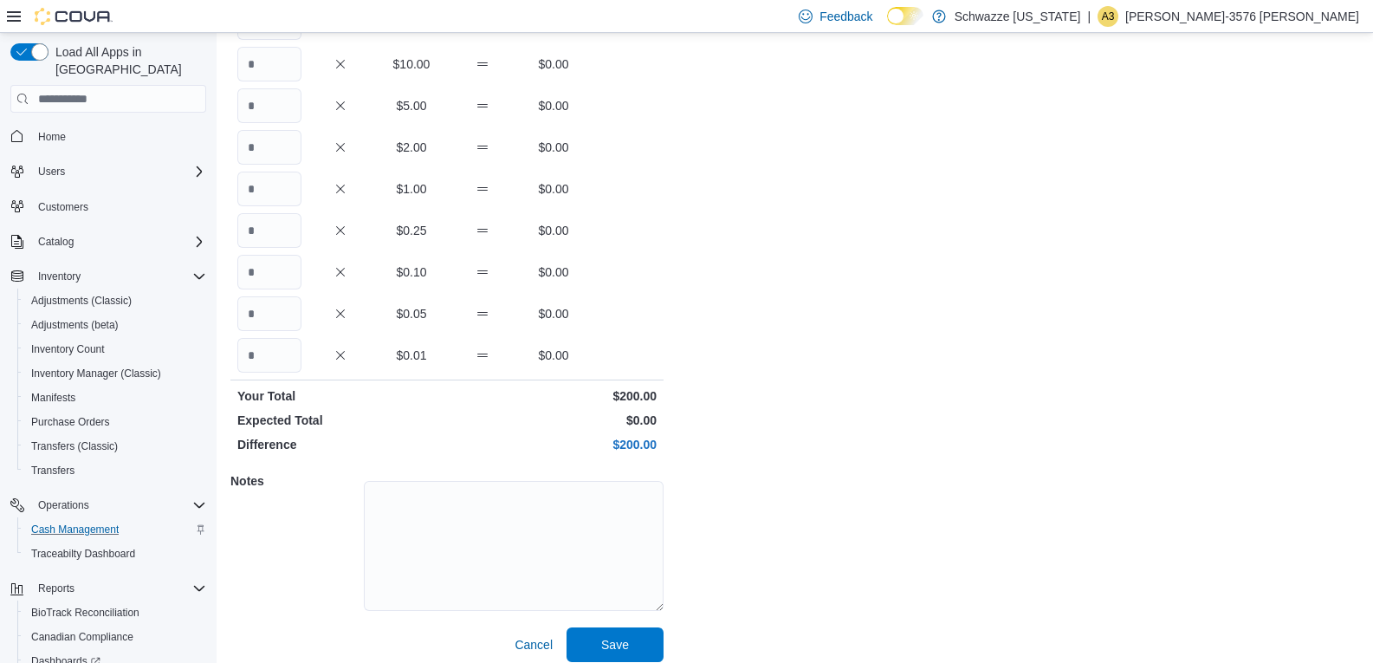
scroll to position [274, 0]
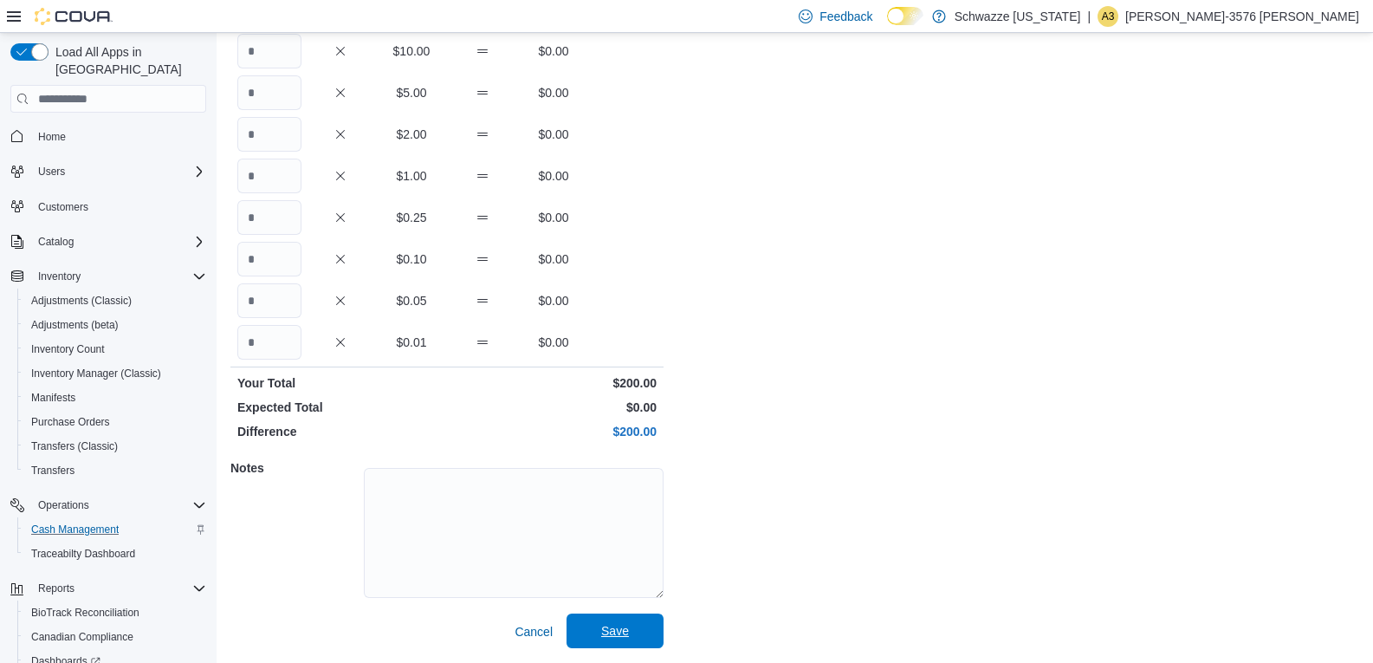
type input "*"
click at [595, 634] on span "Save" at bounding box center [615, 630] width 76 height 35
